Goal: Use online tool/utility: Utilize a website feature to perform a specific function

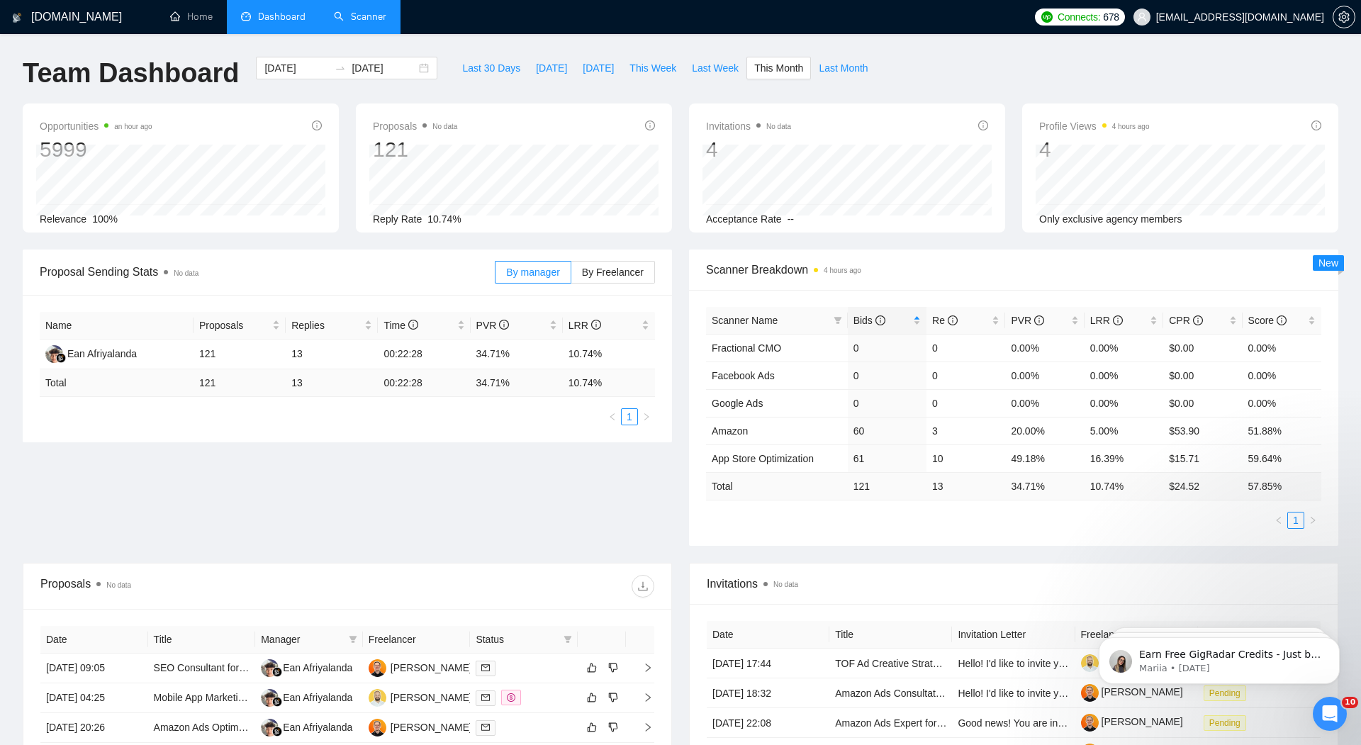
click at [361, 20] on link "Scanner" at bounding box center [360, 17] width 52 height 12
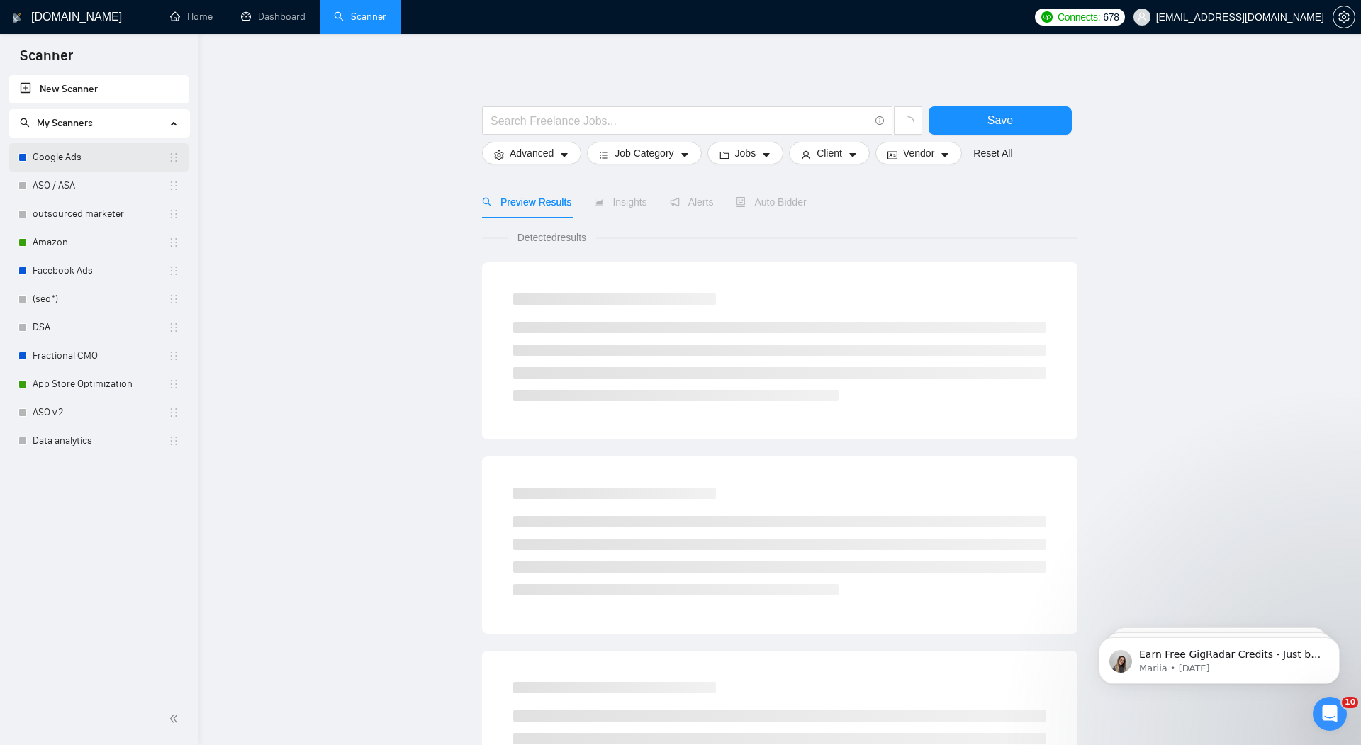
click at [74, 152] on link "Google Ads" at bounding box center [100, 157] width 135 height 28
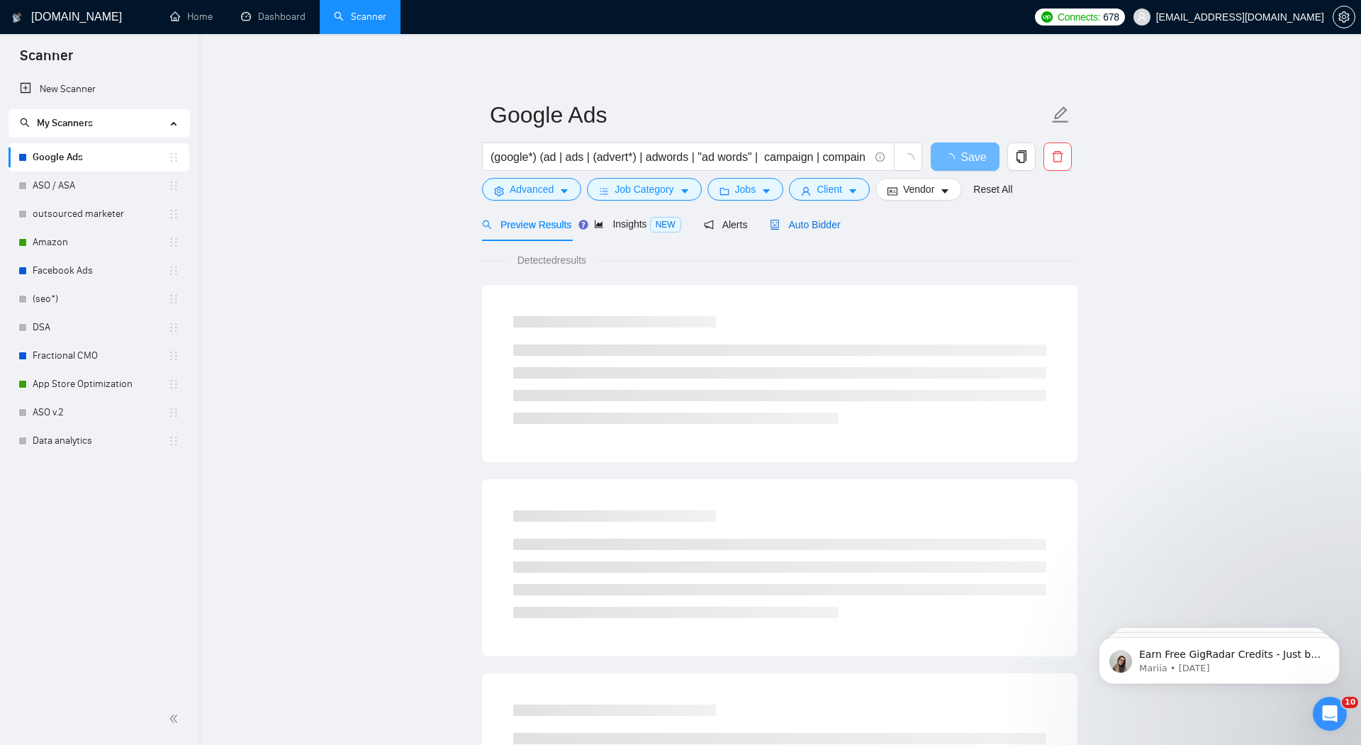
click at [823, 228] on span "Auto Bidder" at bounding box center [805, 224] width 70 height 11
